Goal: Communication & Community: Answer question/provide support

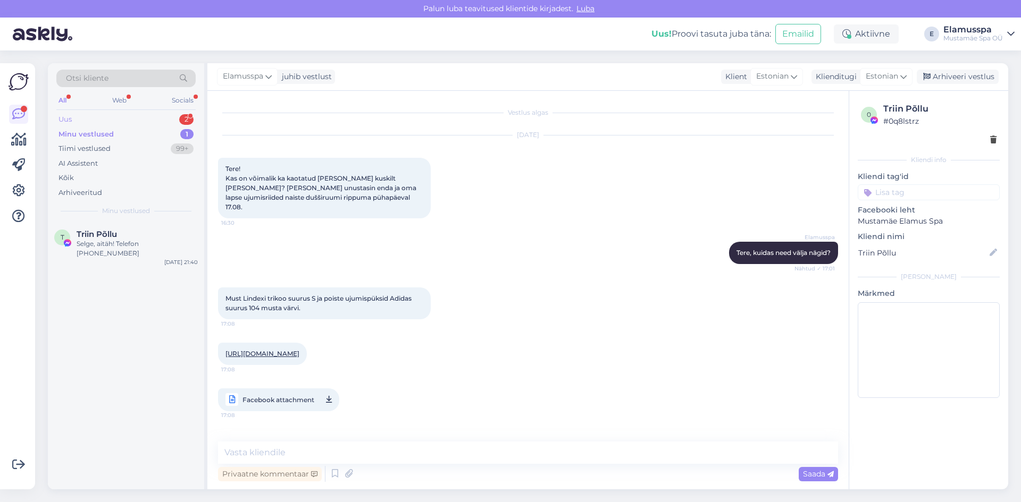
scroll to position [159, 0]
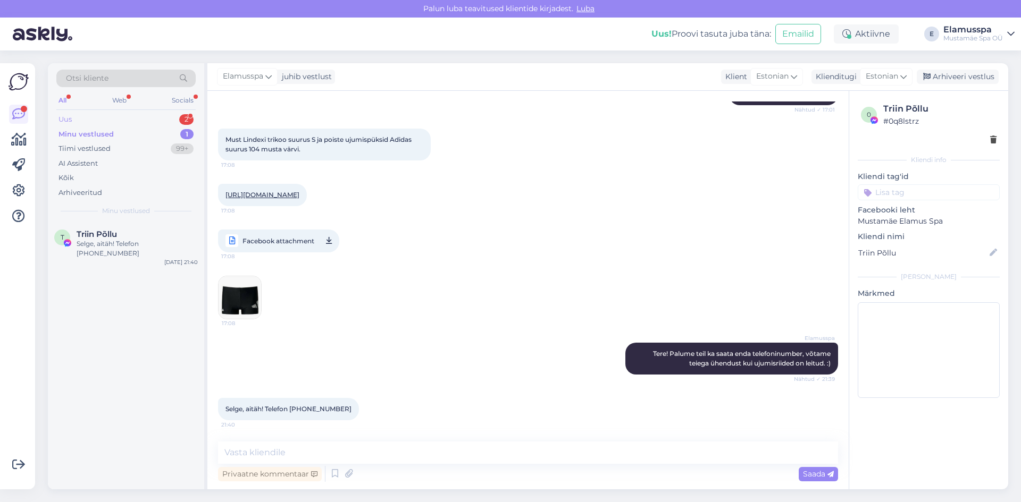
click at [169, 115] on div "Uus 2" at bounding box center [125, 119] width 139 height 15
click at [148, 251] on div "Здравствуйте! Сколько будет стоить завтра утренний билет в бассейн для студенто…" at bounding box center [137, 248] width 121 height 19
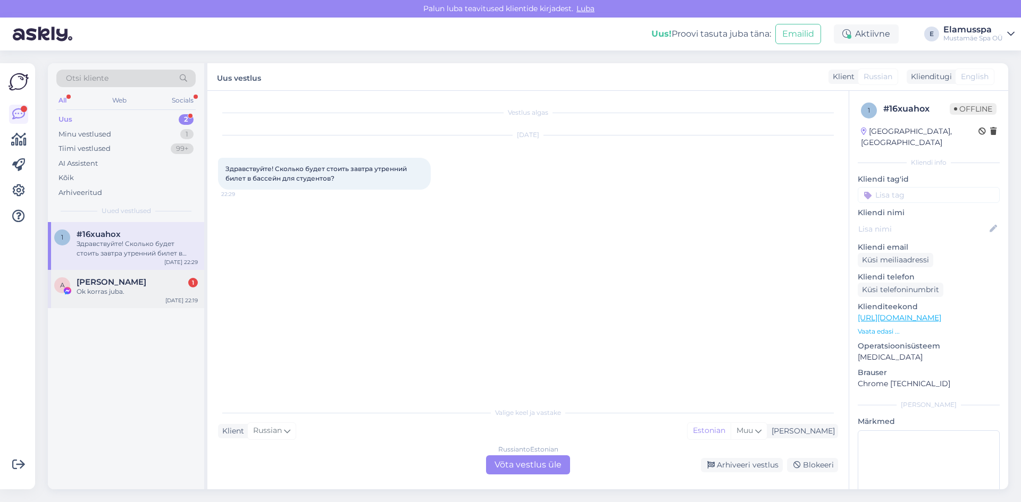
click at [140, 275] on div "A [PERSON_NAME] 1 Ok korras juba. [DATE] 22:19" at bounding box center [126, 289] width 156 height 38
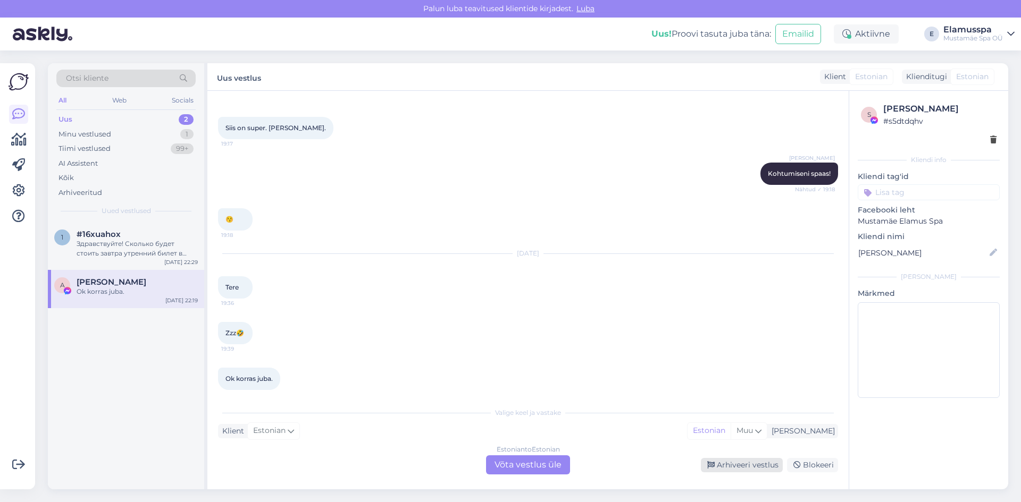
click at [721, 460] on div "Arhiveeri vestlus" at bounding box center [742, 465] width 82 height 14
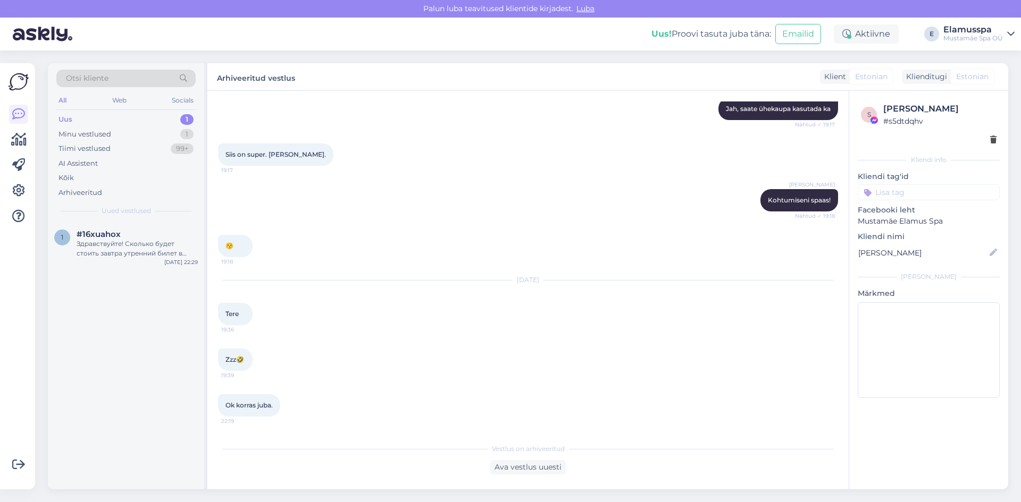
scroll to position [1803, 0]
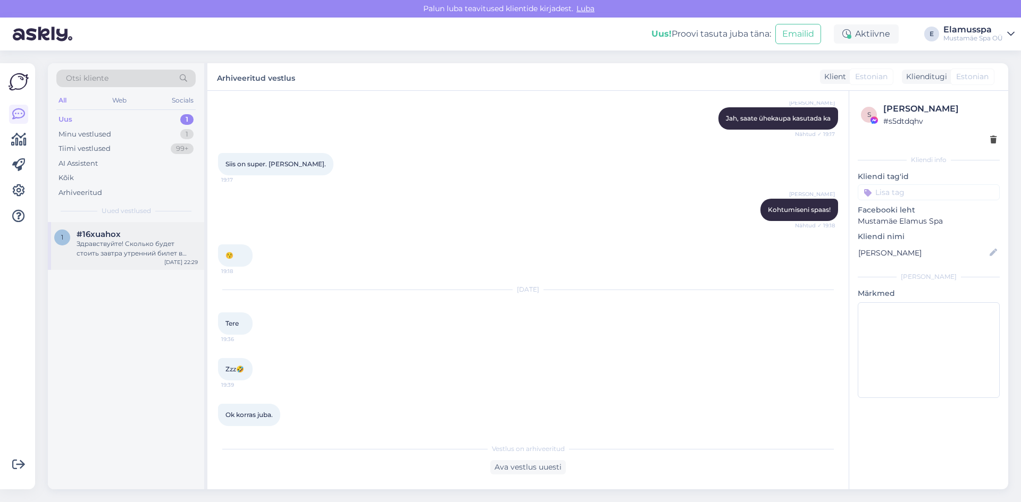
click at [131, 250] on div "Здравствуйте! Сколько будет стоить завтра утренний билет в бассейн для студенто…" at bounding box center [137, 248] width 121 height 19
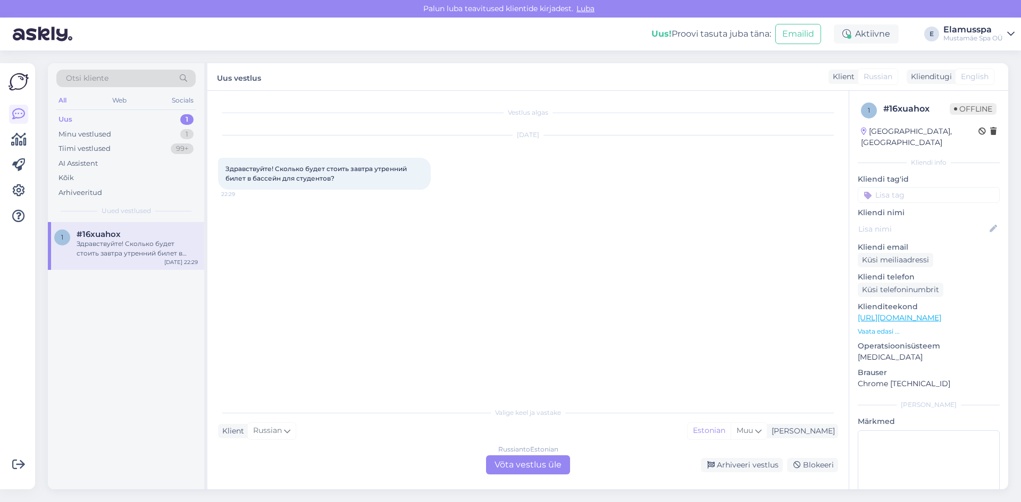
click at [530, 456] on div "Russian to Estonian Võta vestlus üle" at bounding box center [528, 465] width 84 height 19
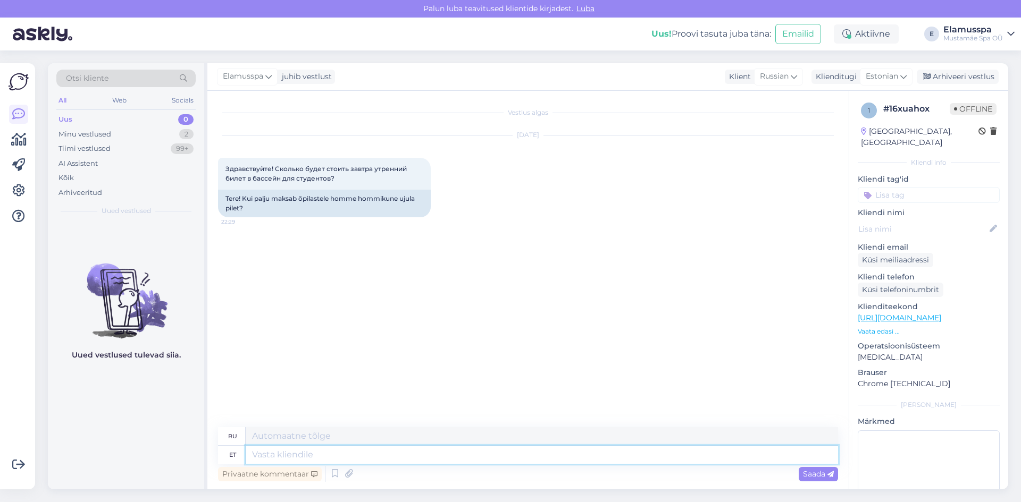
click at [340, 459] on textarea at bounding box center [542, 455] width 592 height 18
type textarea "t"
type textarea "Tere!"
type textarea "Привет!"
type textarea "Tere! [GEOGRAPHIC_DATA]"
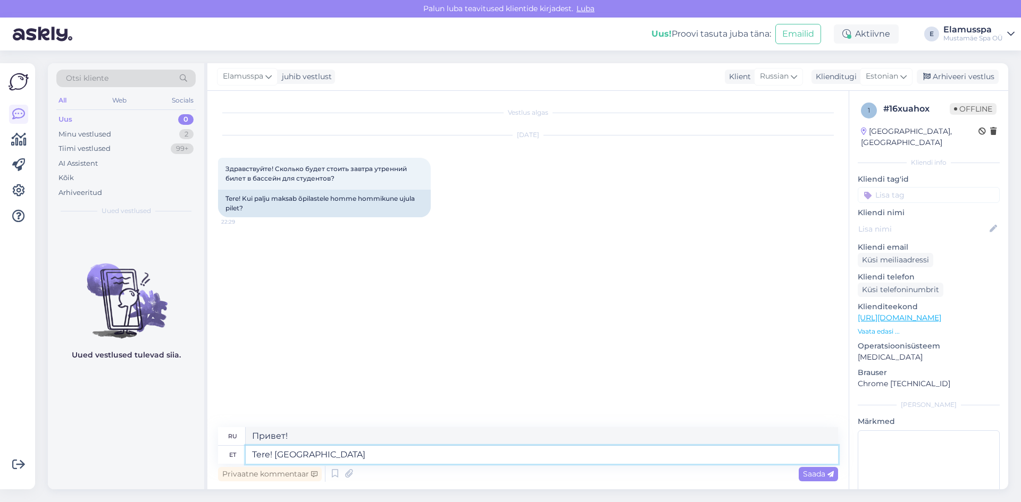
type textarea "Привет! Бассейн."
type textarea "Tere!"
type textarea "Привет!"
type textarea "Tere! Sooduspilet"
type textarea "Привет! Билет со скидкой"
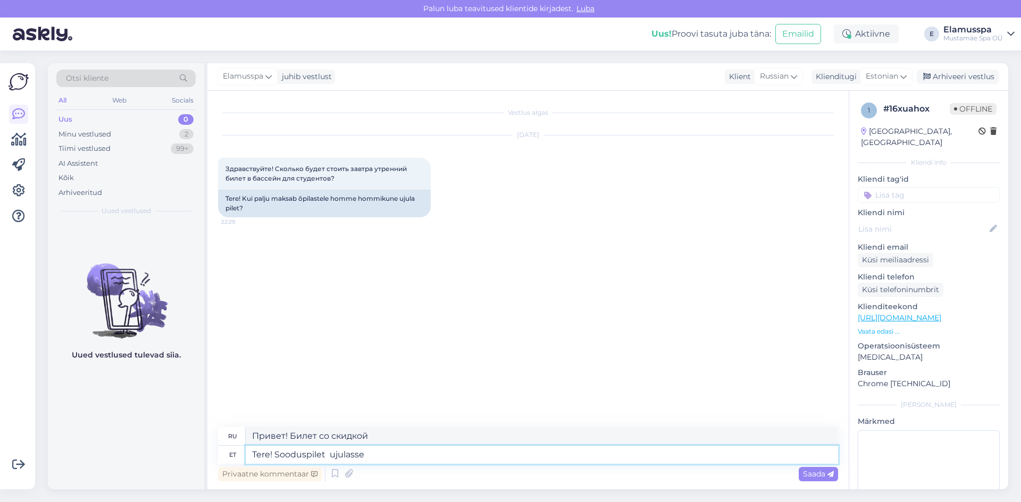
type textarea "Tere! Sooduspilet ujulasse m"
type textarea "Привет! Билет в бассейн со скидкой."
type textarea "Tere! Sooduspilet ujulasse maksab"
type textarea "Здравствуйте! Билет в бассейн со скидкой стоит"
type textarea "Tere! Sooduspilet ujulasse maksab 7.90"
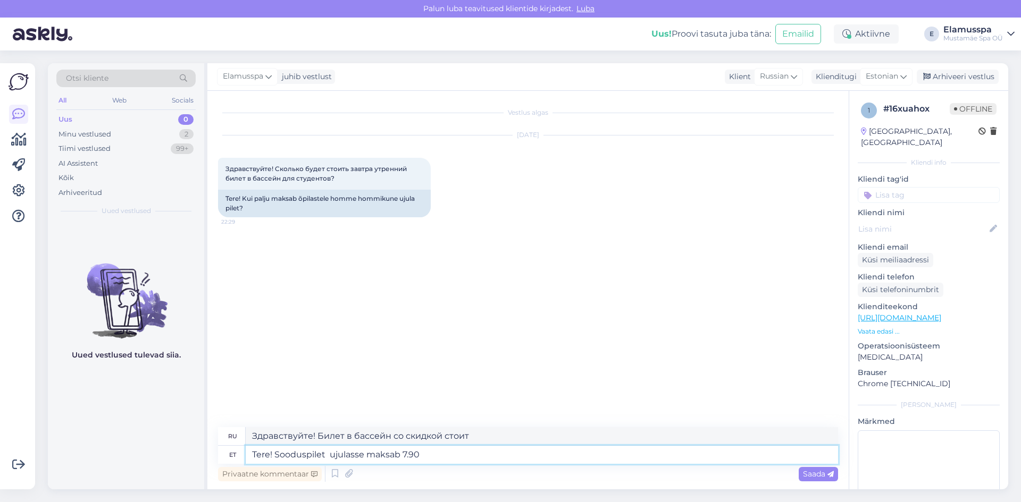
type textarea "Здравствуйте! Билет в бассейн со скидкой стоит 7.90"
type textarea "Tere! Sooduspilet ujulasse maksab 7.90"
type textarea "Здравствуйте! Льготный билет в бассейн стоит 7.90 ."
type textarea "Tere! Sooduspilet ujulasse maksab 7.90€, en"
type textarea "Здравствуйте! Билет в бассейн со скидкой стоит 7.90 евро."
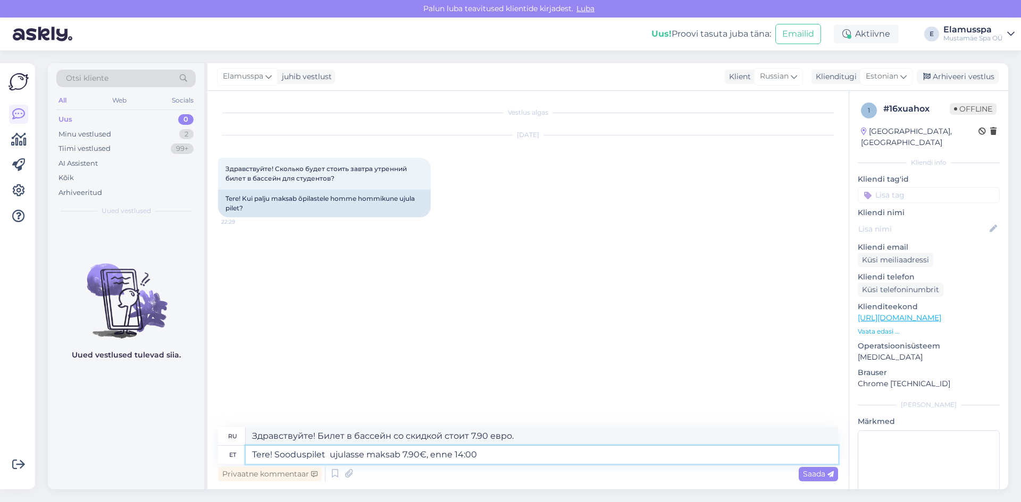
type textarea "Tere! Sooduspilet ujulasse maksab 7.90€, enne 14:00 s"
type textarea "Здравствуйте! Билет в бассейн со скидкой стоит 7.90 евро (до 14:00)."
type textarea "Tere! Sooduspilet ujulasse maksab 7.90€, enne 14:00 sisenemisega."
type textarea "Здравствуйте! Билет в бассейн со скидкой стоит 7.90 евро при входе до 14:00."
type textarea "Tere! Sooduspilet ujulasse maksab 7.90€, enne 14:00 sisenemisega."
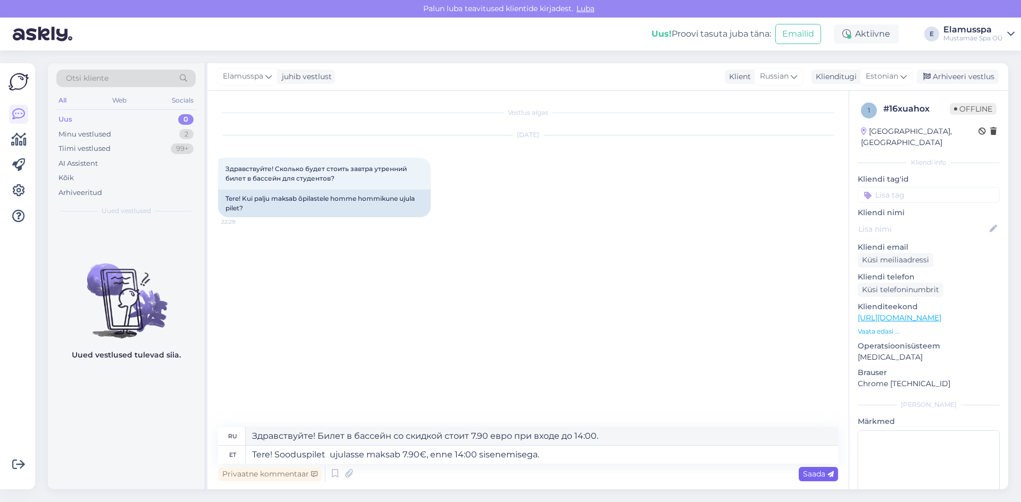
click at [808, 468] on div "Saada" at bounding box center [818, 474] width 39 height 14
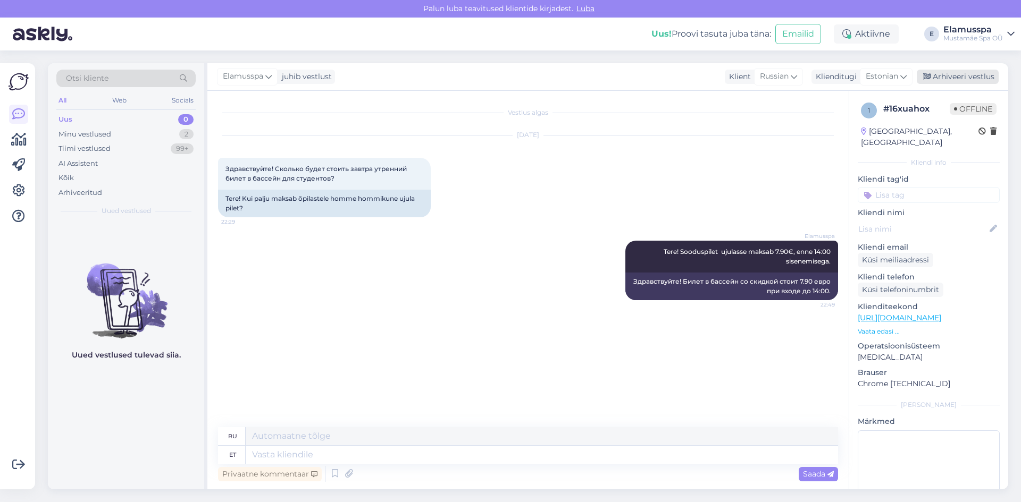
click at [922, 71] on div "Arhiveeri vestlus" at bounding box center [958, 77] width 82 height 14
